Goal: Feedback & Contribution: Submit feedback/report problem

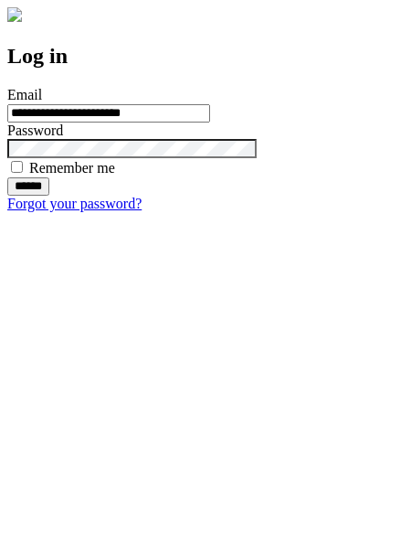
type input "**********"
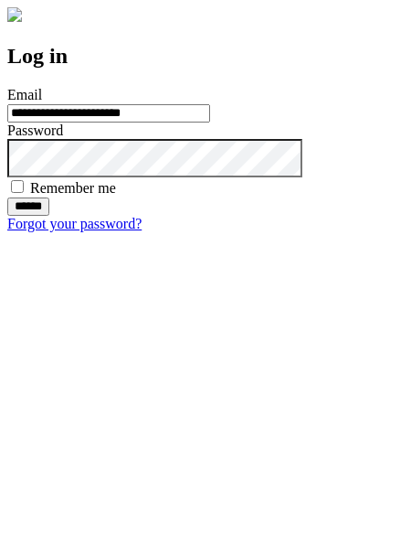
click at [49, 216] on input "******" at bounding box center [28, 206] width 42 height 18
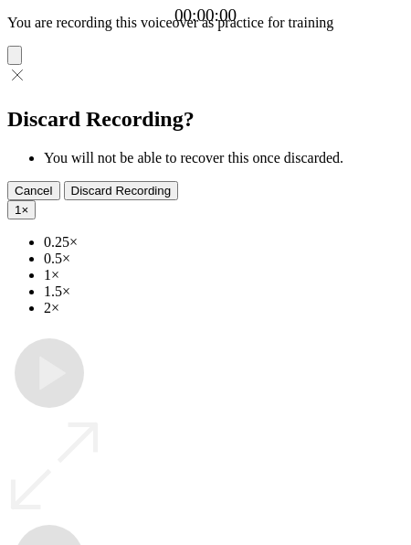
type input "**********"
